Goal: Task Accomplishment & Management: Use online tool/utility

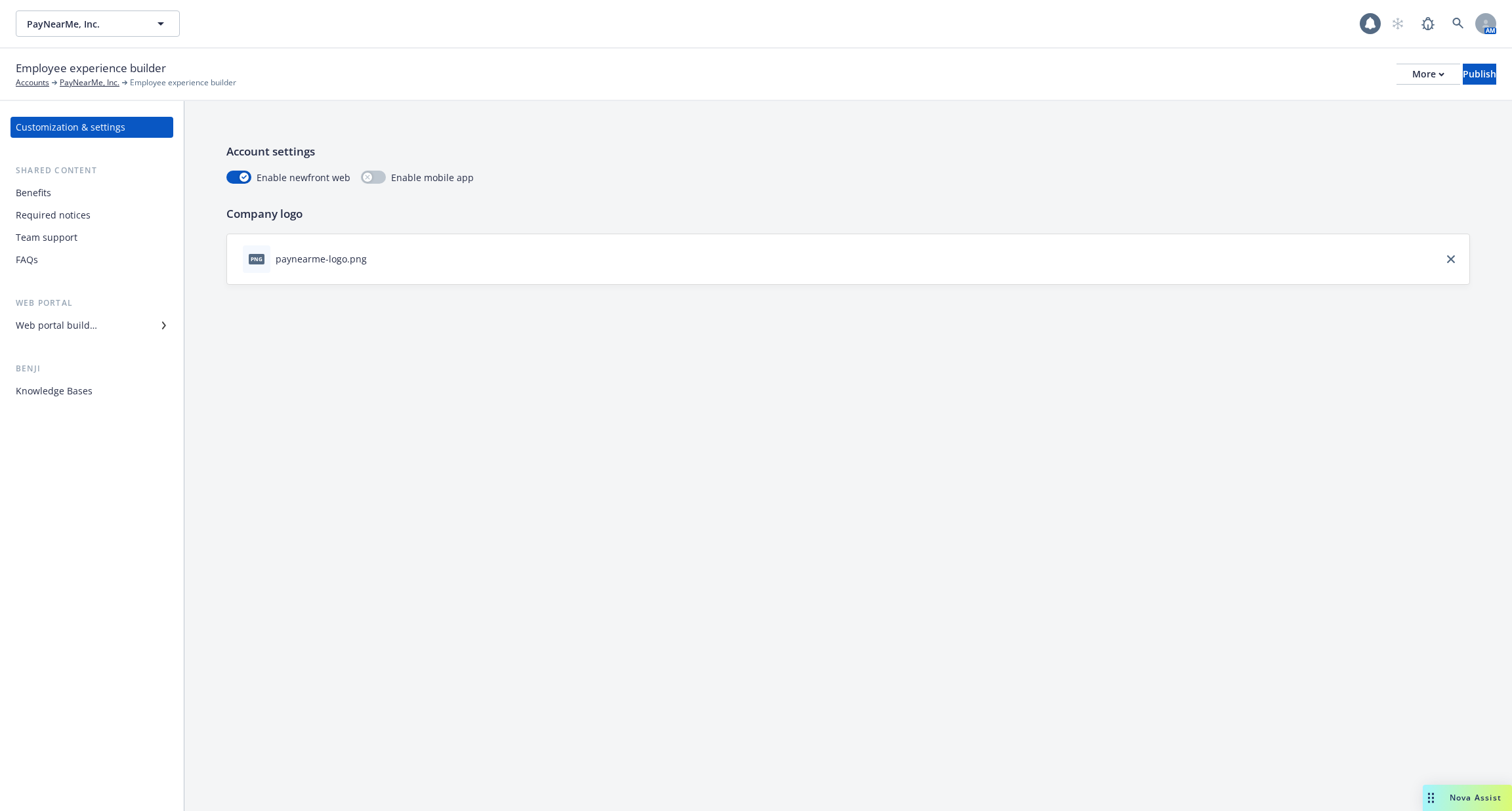
click at [77, 328] on div "Web portal builder" at bounding box center [56, 325] width 82 height 21
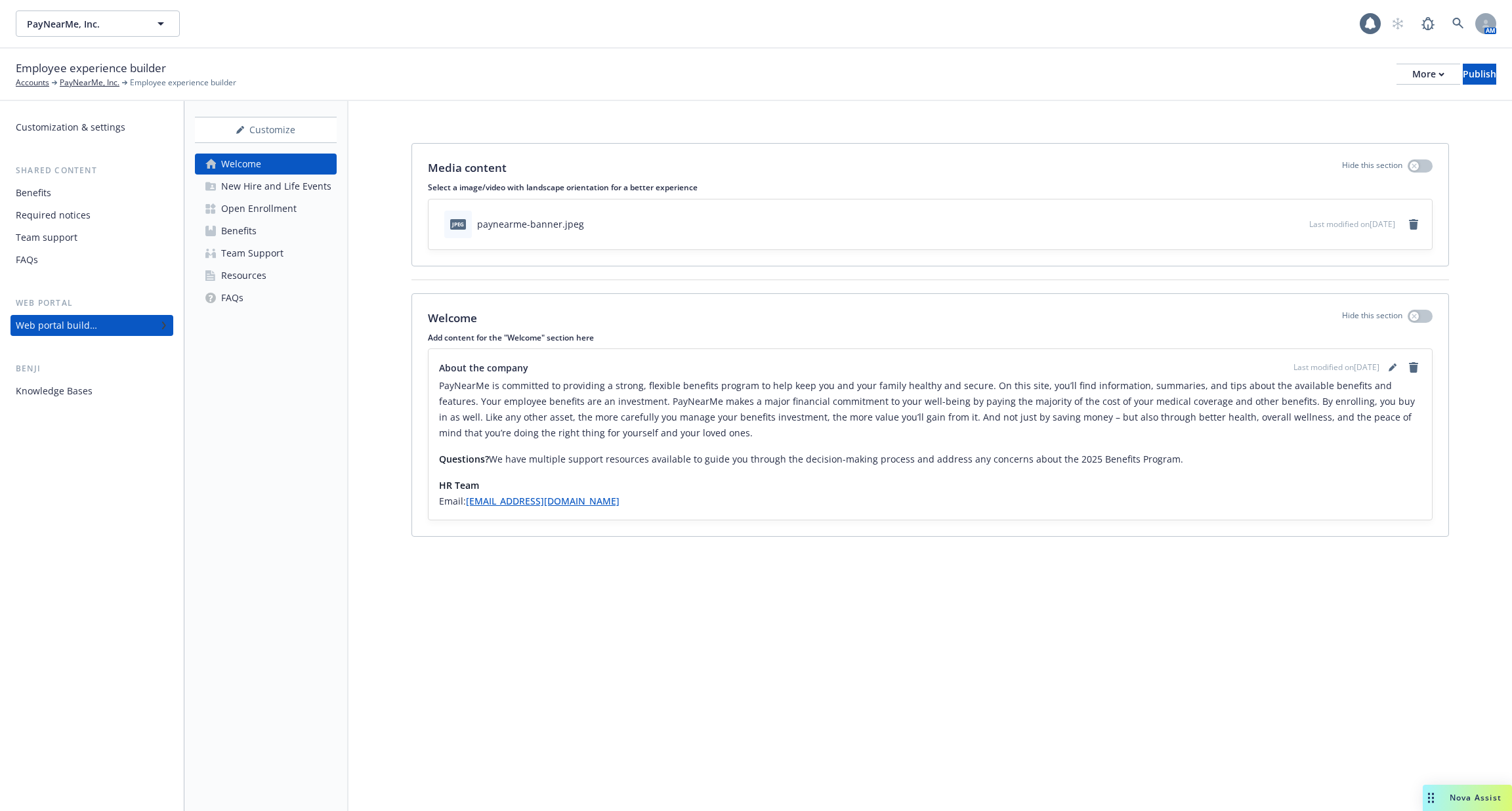
click at [83, 401] on div "Knowledge Bases" at bounding box center [55, 391] width 77 height 21
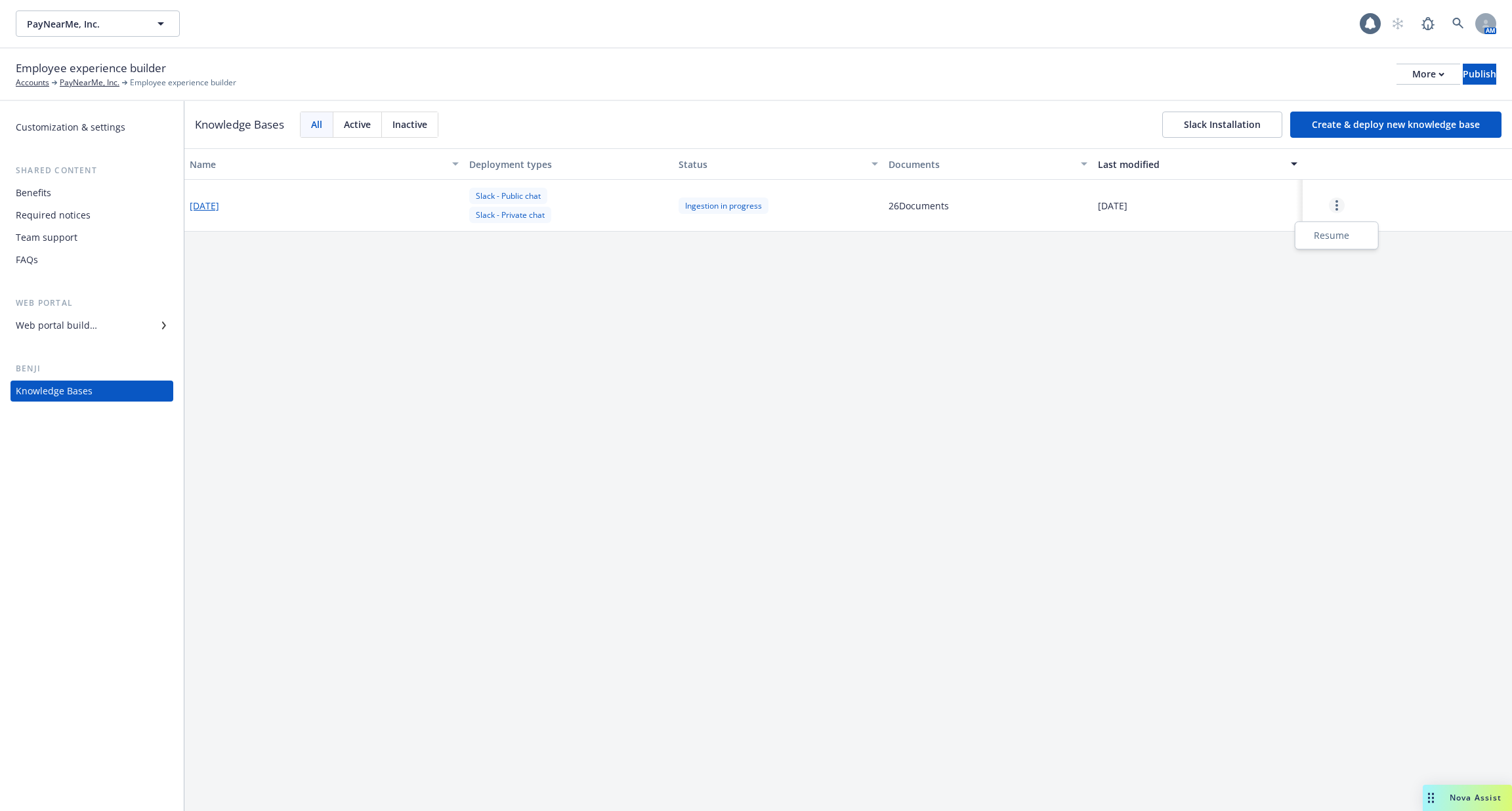
click at [1337, 201] on circle "more" at bounding box center [1336, 201] width 3 height 3
click at [1336, 238] on div "Resume" at bounding box center [1336, 236] width 77 height 22
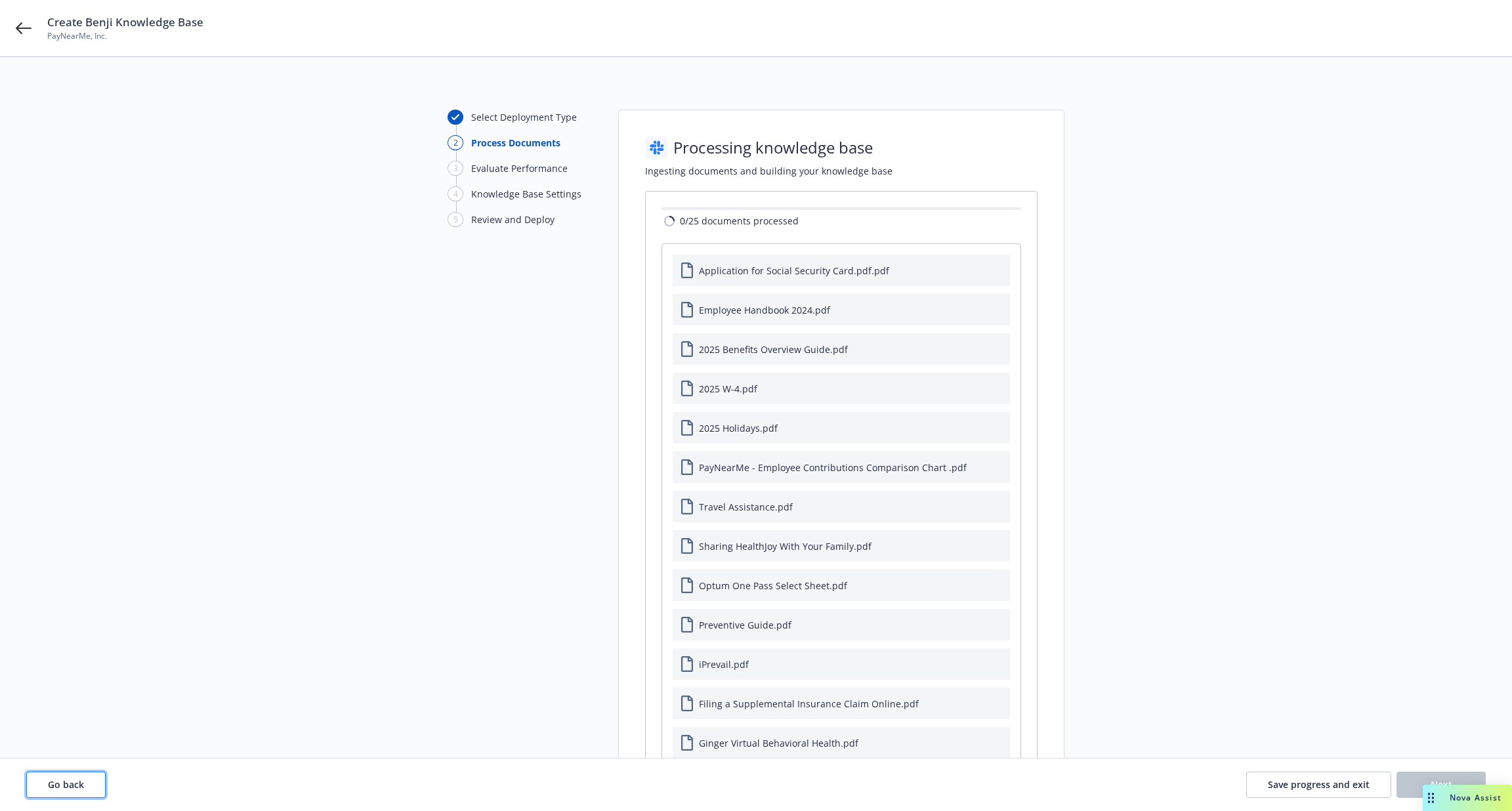
click at [53, 795] on button "Go back" at bounding box center [65, 784] width 80 height 26
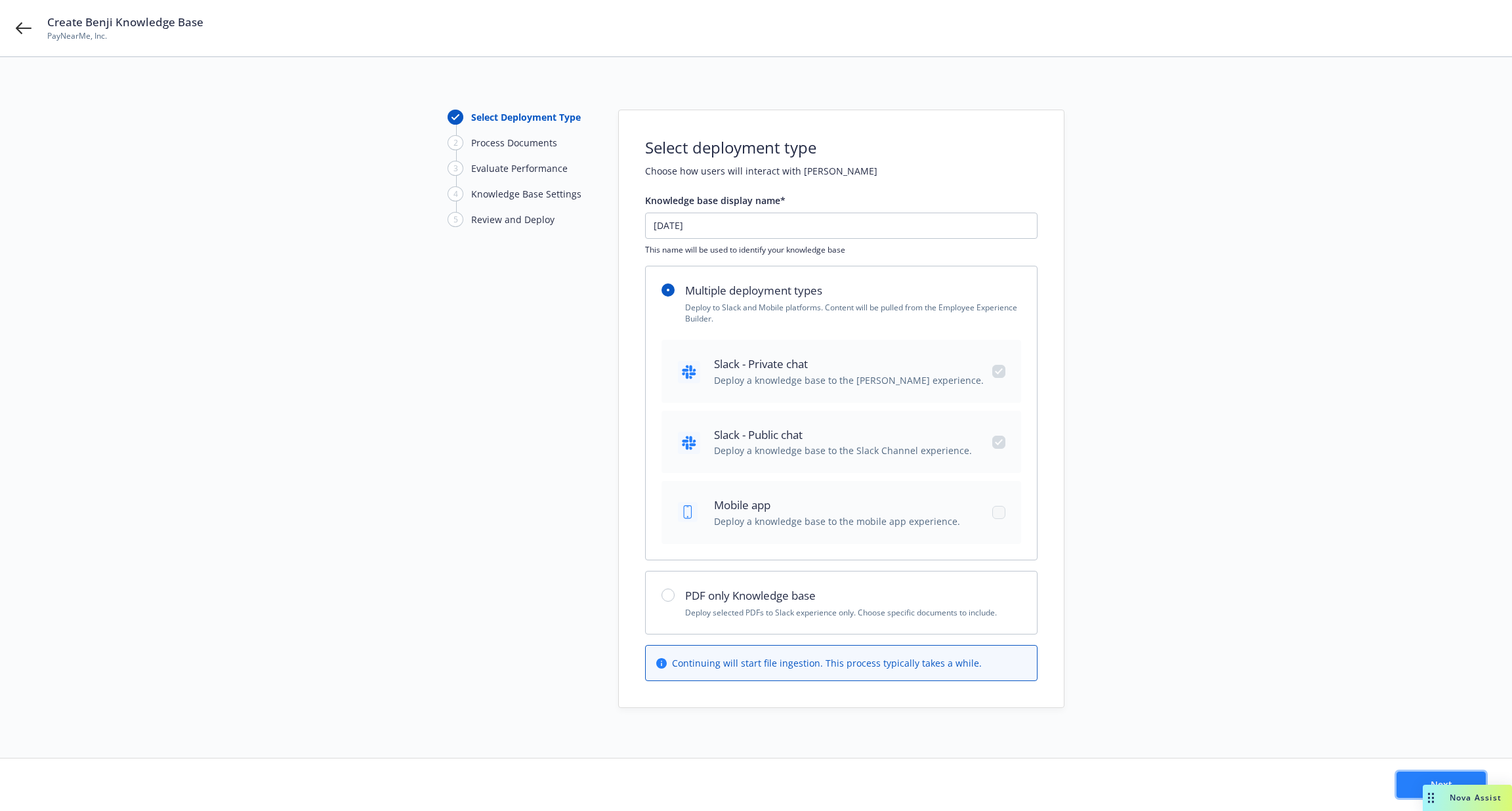
click at [1409, 792] on button "Next" at bounding box center [1441, 784] width 90 height 26
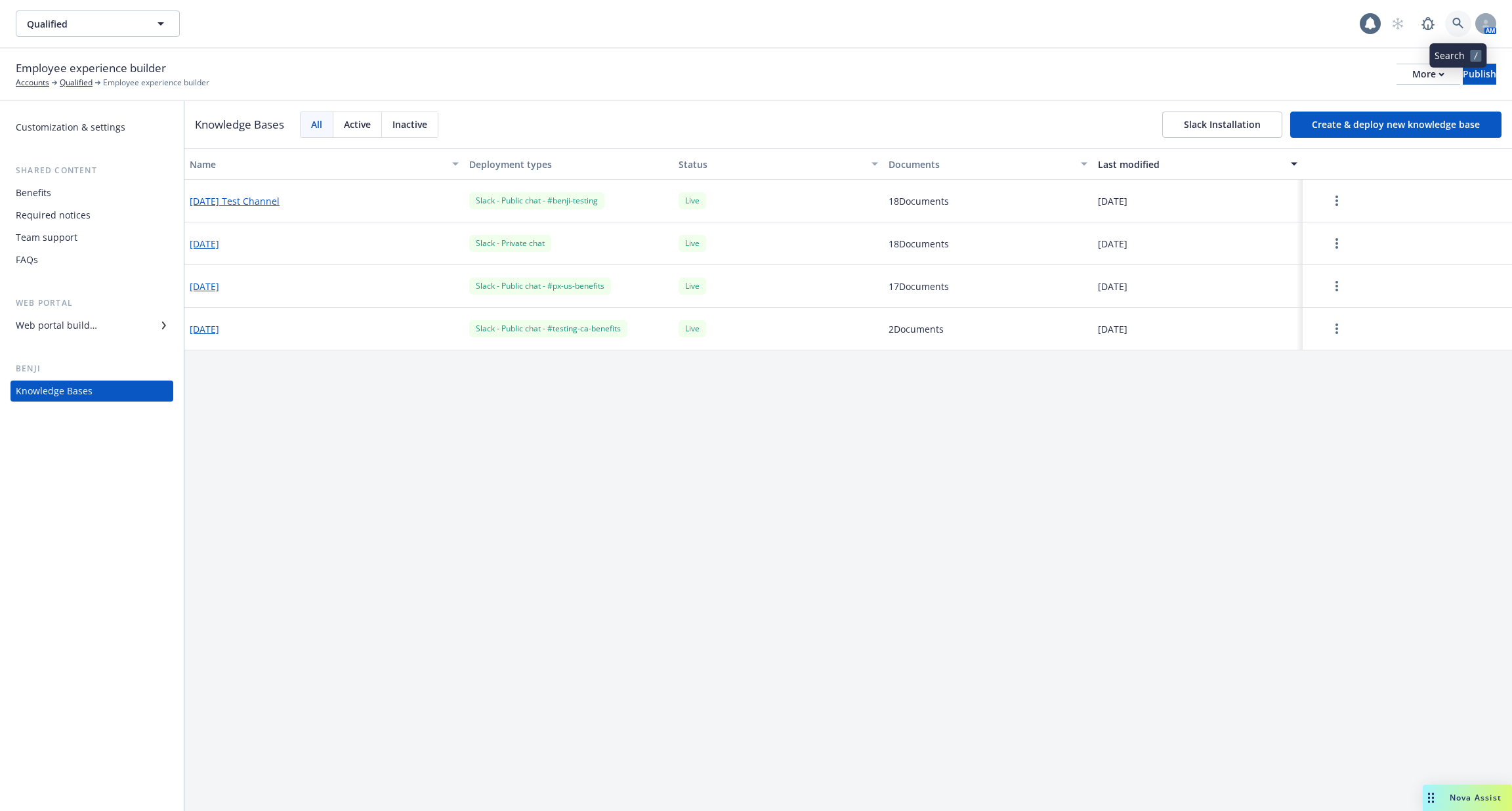
click at [1457, 19] on icon at bounding box center [1457, 23] width 12 height 12
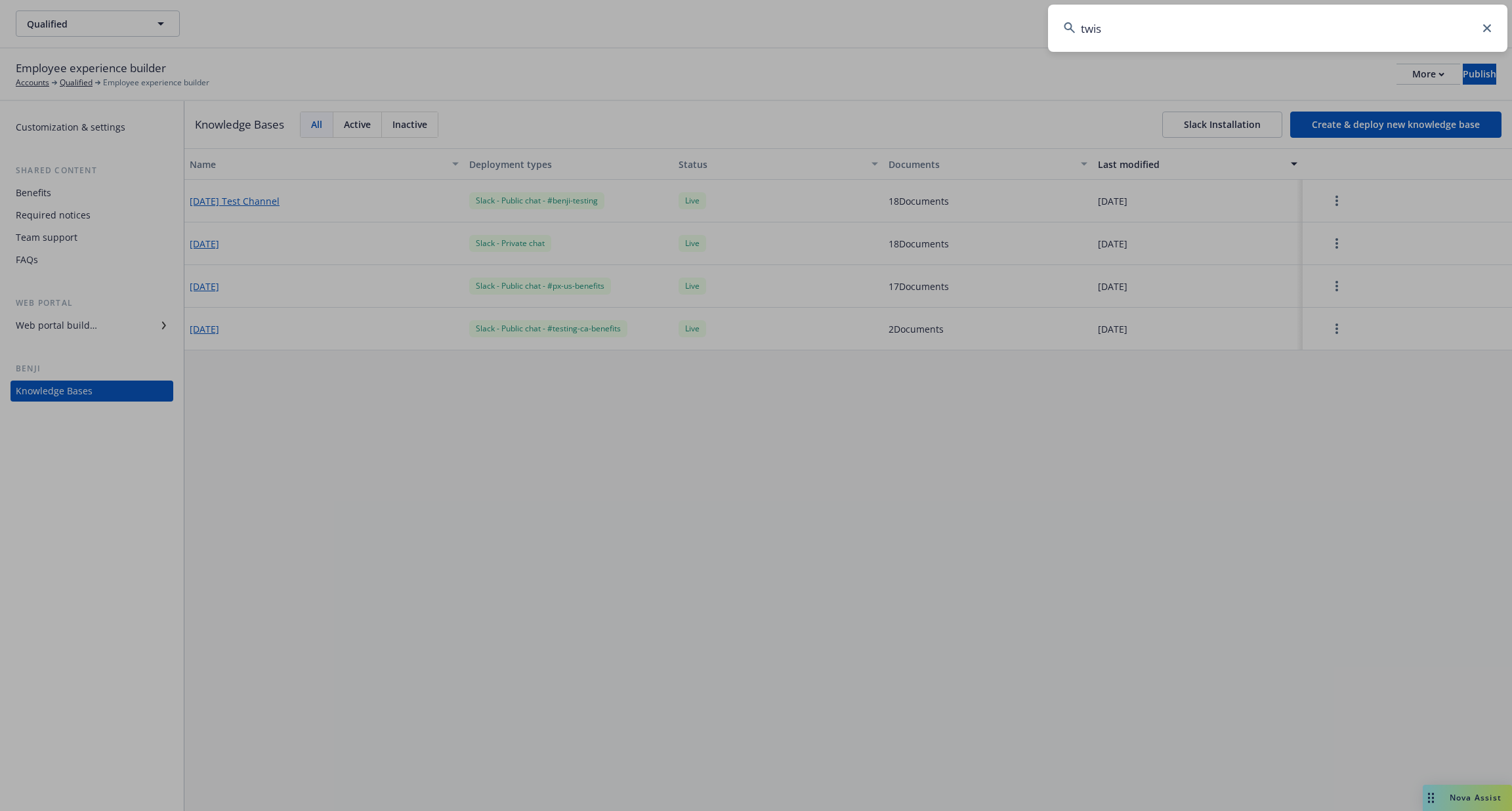
type input "twist"
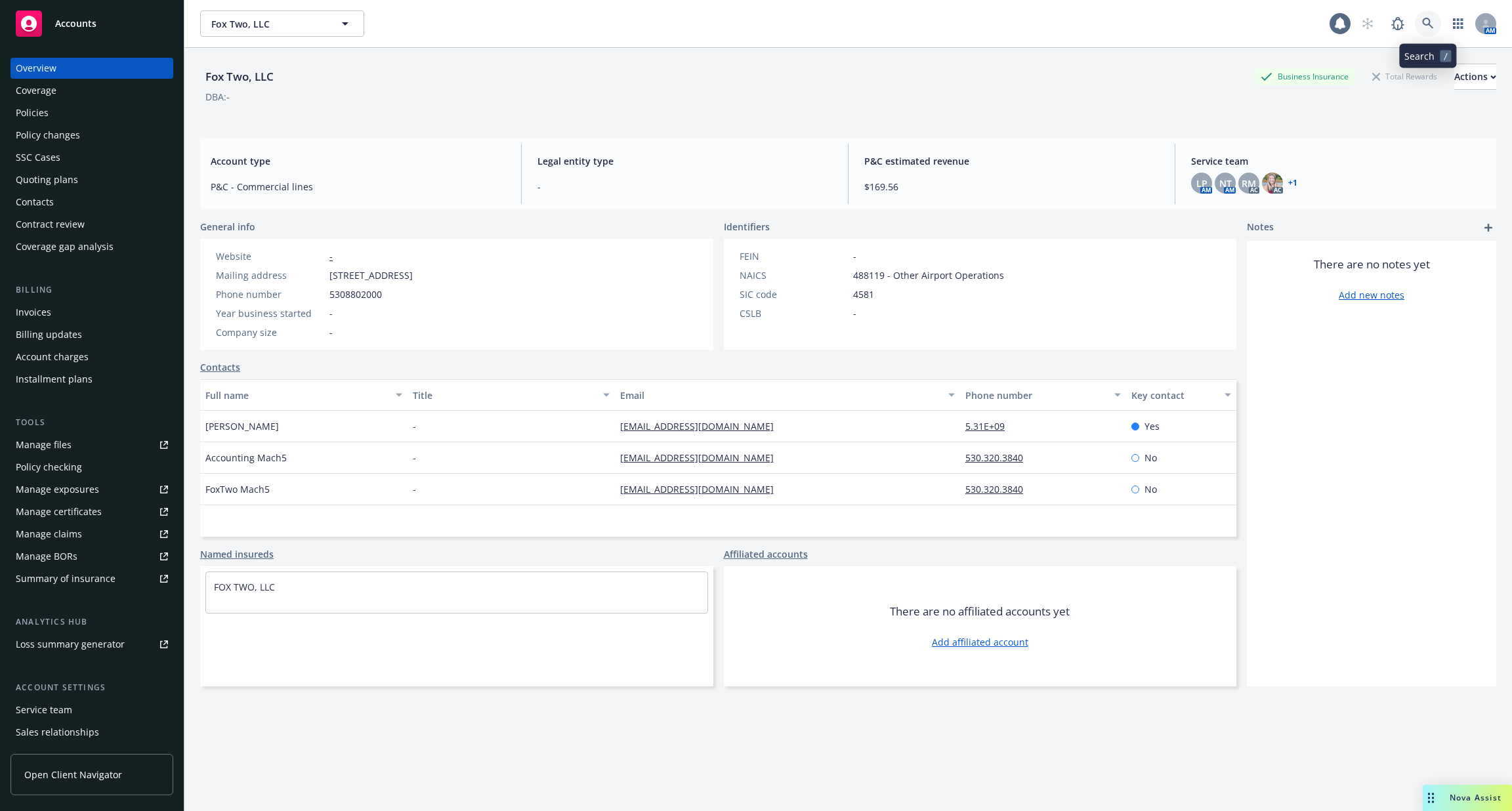
click at [1426, 19] on icon at bounding box center [1427, 23] width 12 height 12
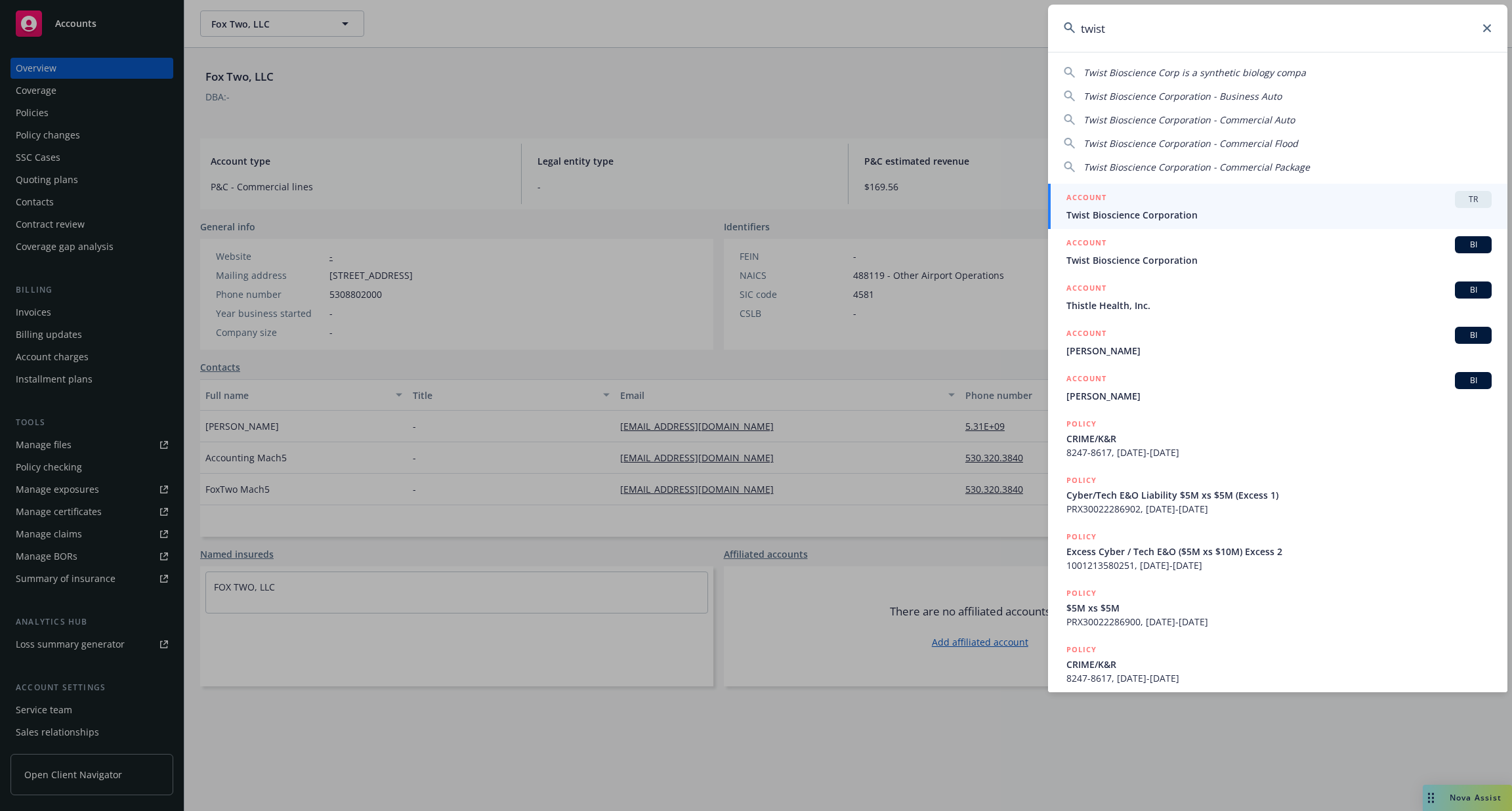
type input "twist"
click at [1127, 215] on span "Twist Bioscience Corporation" at bounding box center [1278, 214] width 425 height 13
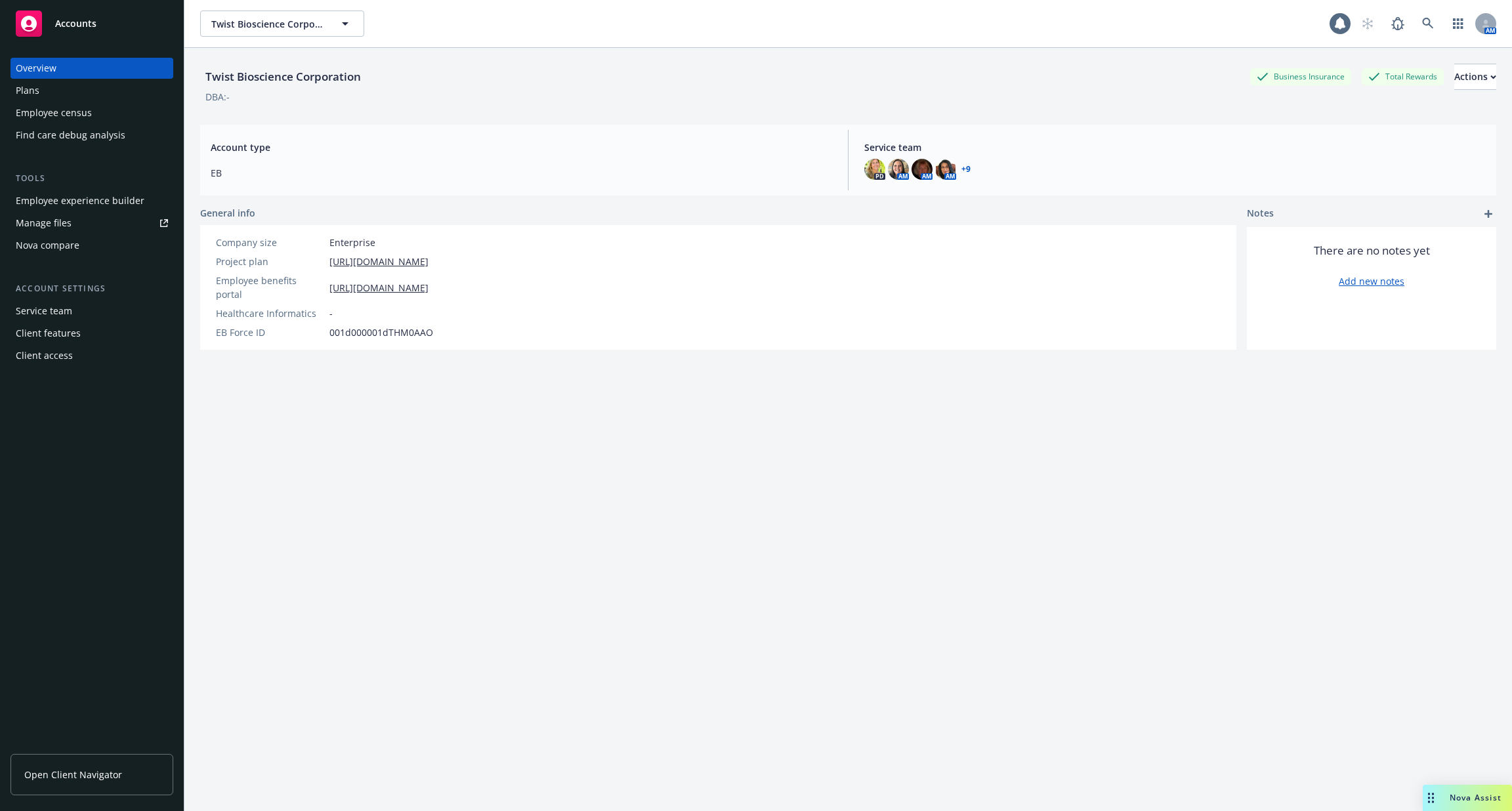
click at [126, 196] on div "Employee experience builder" at bounding box center [81, 200] width 129 height 21
click at [1429, 14] on link at bounding box center [1427, 23] width 26 height 26
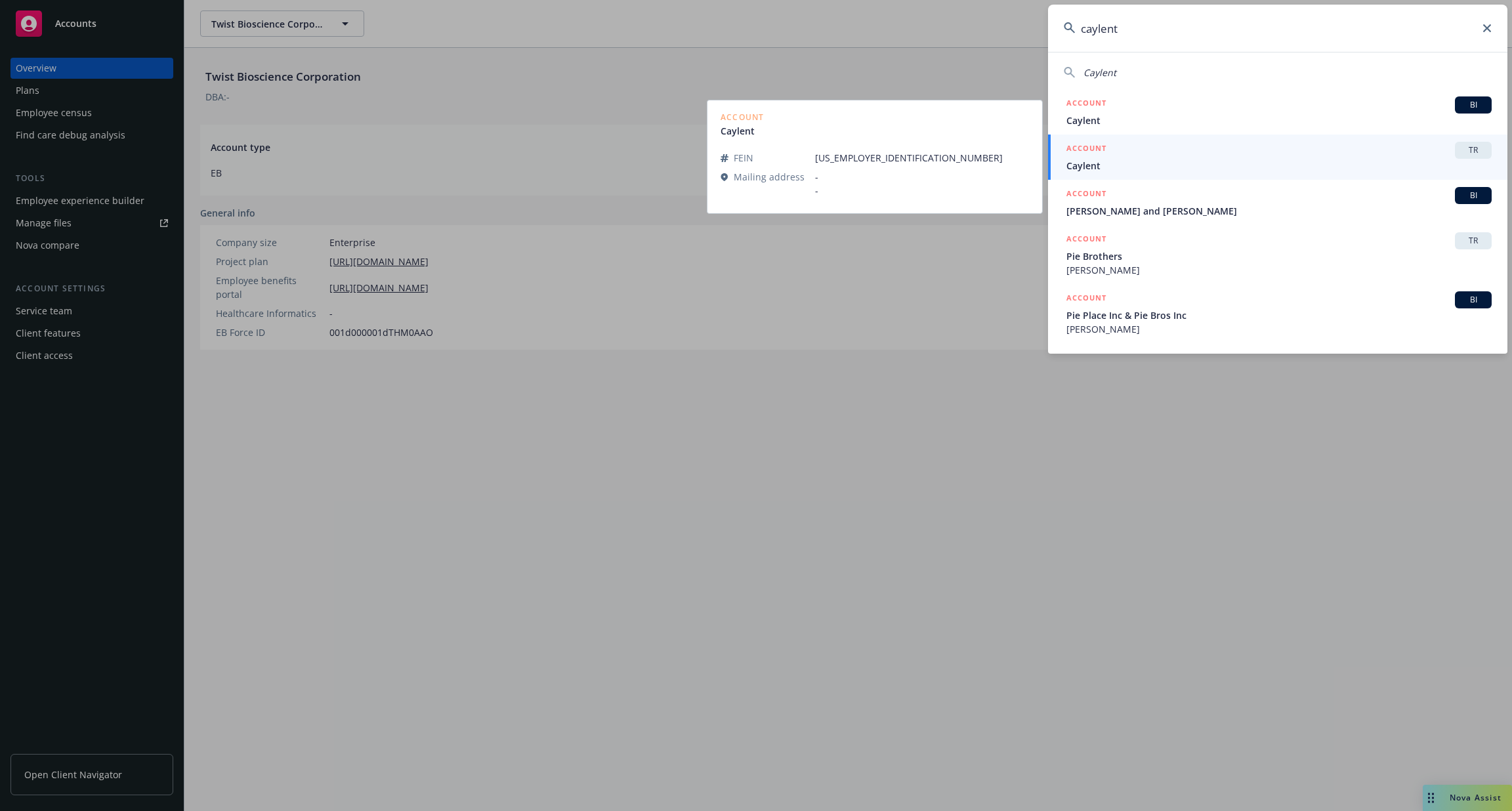
type input "caylent"
click at [1118, 153] on div "ACCOUNT TR" at bounding box center [1278, 150] width 425 height 17
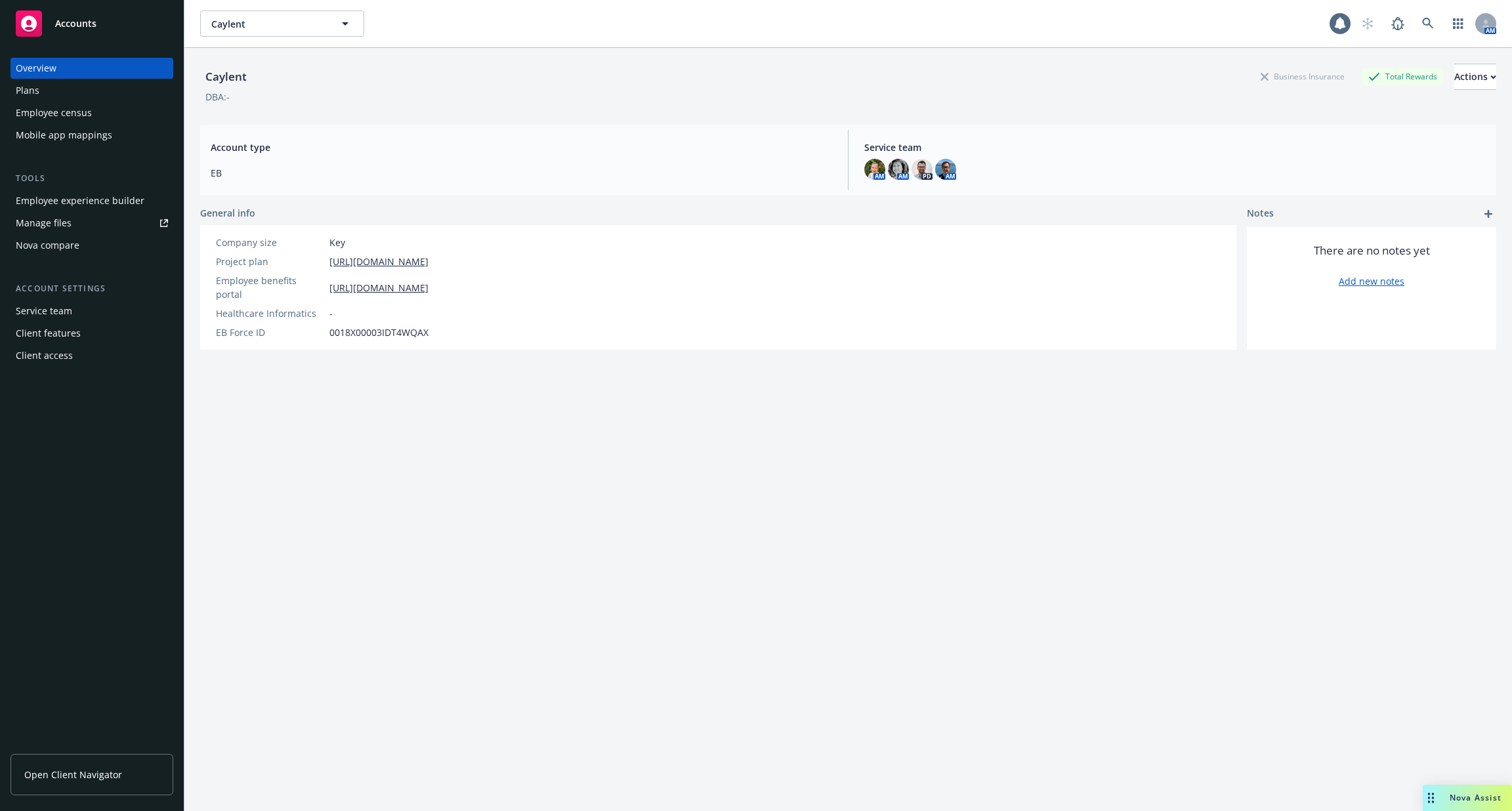
click at [96, 197] on div "Employee experience builder" at bounding box center [81, 200] width 129 height 21
